Goal: Transaction & Acquisition: Purchase product/service

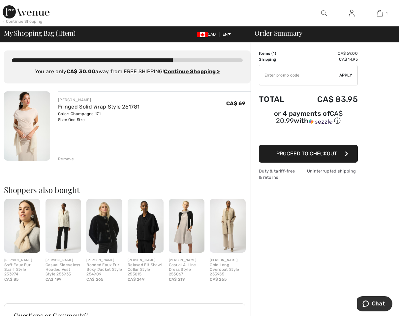
click at [318, 152] on span "Proceed to Checkout" at bounding box center [306, 153] width 61 height 6
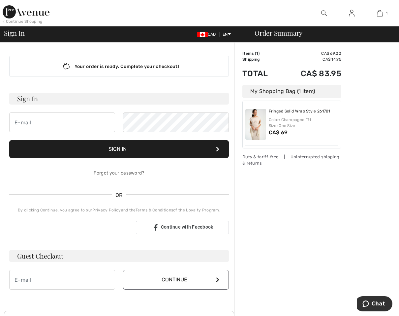
type input "[EMAIL_ADDRESS][DOMAIN_NAME]"
click at [125, 150] on button "Sign In" at bounding box center [119, 149] width 220 height 18
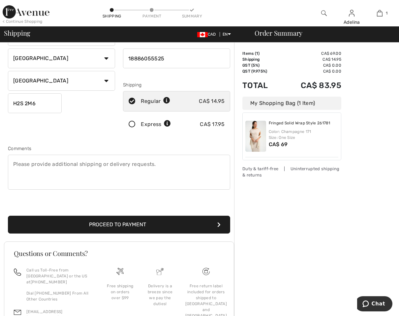
scroll to position [120, 0]
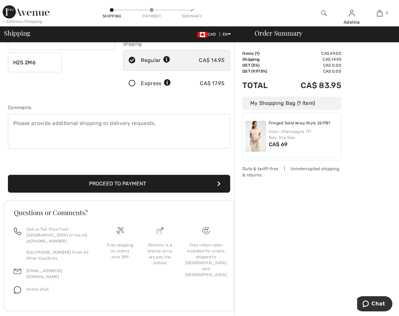
click at [143, 190] on button "Proceed to Payment" at bounding box center [119, 184] width 222 height 18
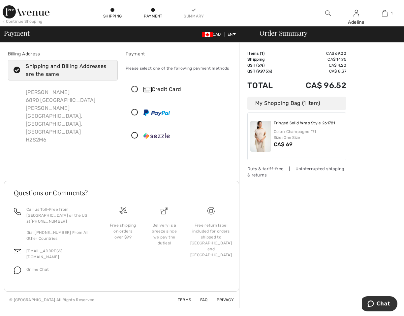
click at [162, 87] on div "Credit Card" at bounding box center [186, 89] width 87 height 8
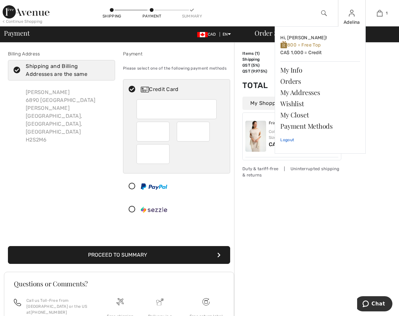
click at [286, 139] on link "Logout" at bounding box center [320, 140] width 80 height 16
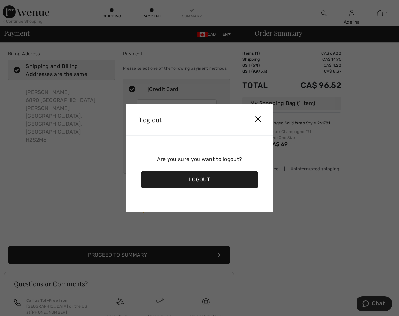
click at [205, 182] on div "Logout" at bounding box center [199, 179] width 117 height 17
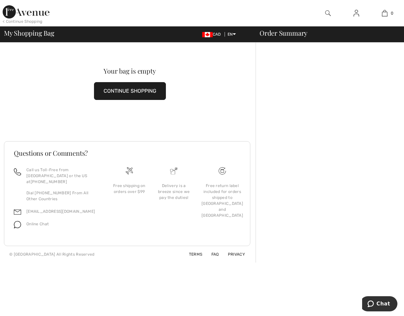
click at [357, 16] on img at bounding box center [356, 13] width 6 height 8
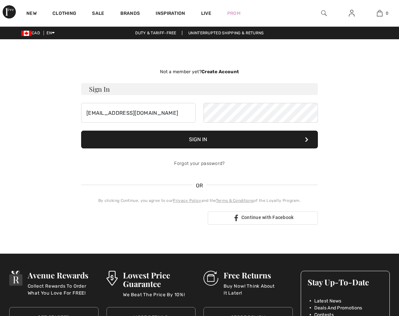
click at [226, 139] on button "Sign In" at bounding box center [199, 140] width 237 height 18
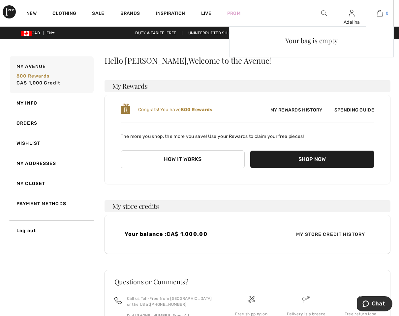
click at [379, 14] on img at bounding box center [380, 13] width 6 height 8
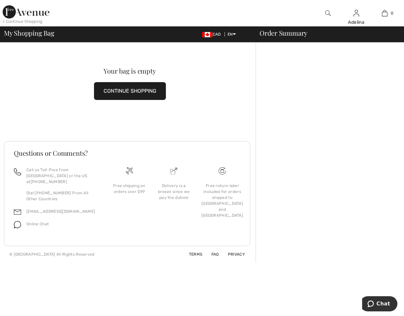
click at [36, 13] on img at bounding box center [26, 11] width 47 height 13
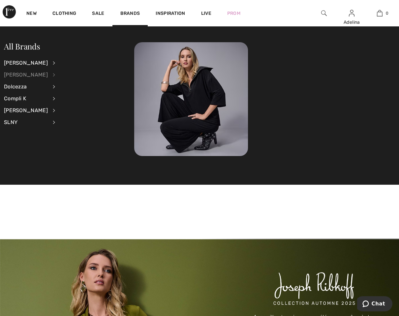
click at [26, 76] on div "[PERSON_NAME]" at bounding box center [26, 75] width 44 height 12
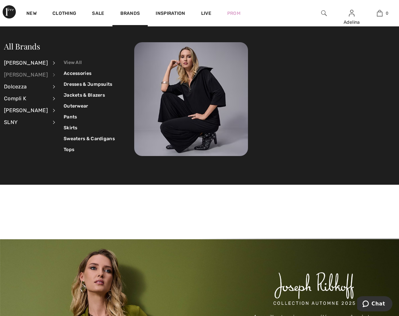
click at [68, 60] on link "View All" at bounding box center [89, 62] width 51 height 11
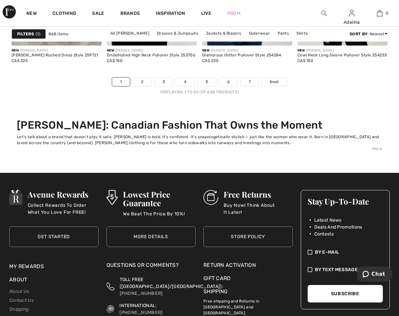
scroll to position [2703, 0]
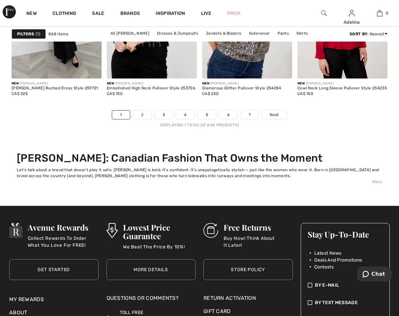
click at [141, 114] on link "2" at bounding box center [142, 114] width 18 height 9
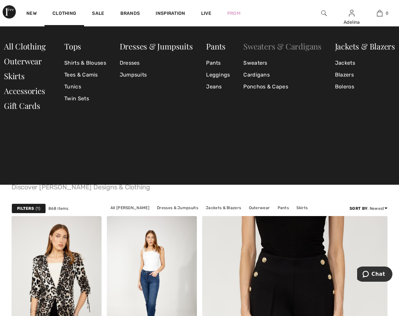
click at [268, 48] on link "Sweaters & Cardigans" at bounding box center [282, 46] width 78 height 11
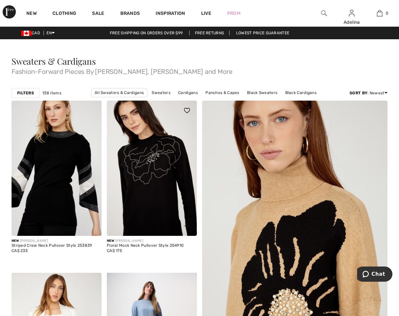
click at [159, 169] on img at bounding box center [152, 168] width 90 height 135
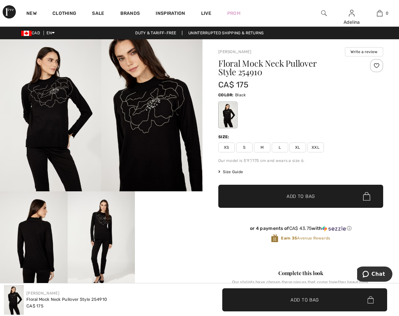
click at [157, 107] on img at bounding box center [151, 115] width 101 height 152
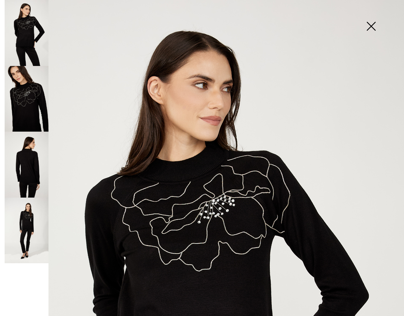
click at [18, 103] on img at bounding box center [27, 99] width 44 height 66
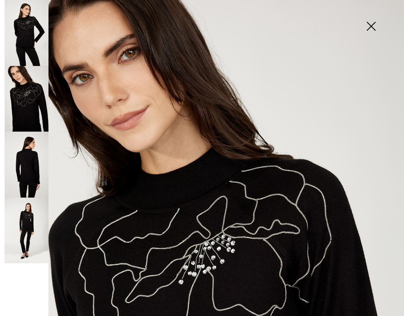
click at [369, 23] on img at bounding box center [370, 27] width 33 height 34
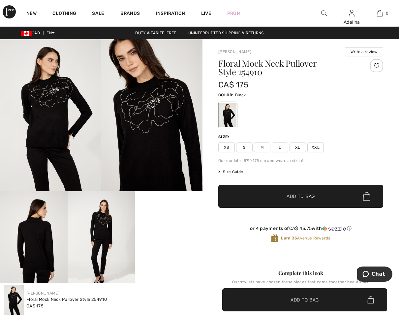
click at [255, 74] on h1 "Floral Mock Neck Pullover Style 254910" at bounding box center [286, 67] width 137 height 17
click at [256, 73] on h1 "Floral Mock Neck Pullover Style 254910" at bounding box center [286, 67] width 137 height 17
copy h1 "254910"
click at [270, 94] on div "Color: Black" at bounding box center [300, 95] width 165 height 8
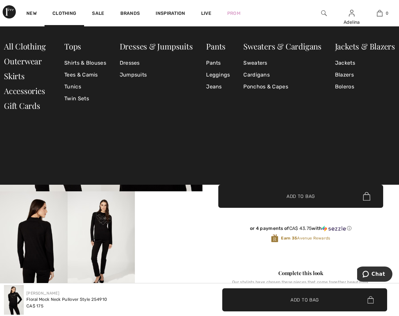
click at [10, 10] on img at bounding box center [9, 11] width 13 height 13
